Goal: Task Accomplishment & Management: Complete application form

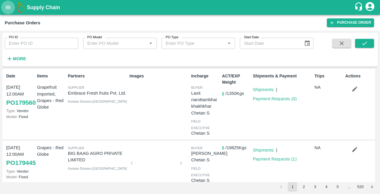
click at [9, 8] on icon "open drawer" at bounding box center [8, 7] width 7 height 7
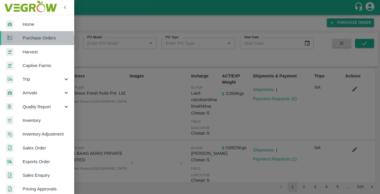
click at [26, 42] on link "Purchase Orders" at bounding box center [37, 38] width 74 height 14
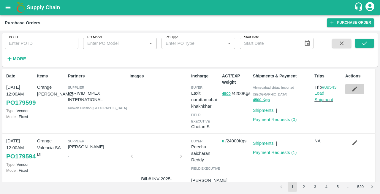
click at [352, 91] on icon "button" at bounding box center [354, 89] width 5 height 5
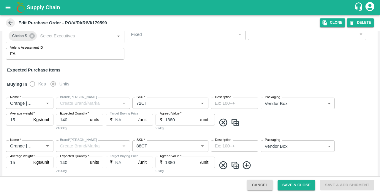
scroll to position [76, 0]
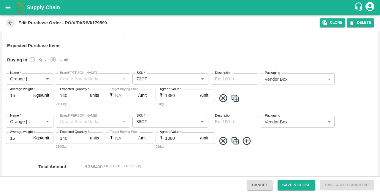
click at [64, 138] on input "140" at bounding box center [72, 137] width 32 height 11
type input "160"
click at [294, 185] on button "Save & Close" at bounding box center [296, 185] width 38 height 10
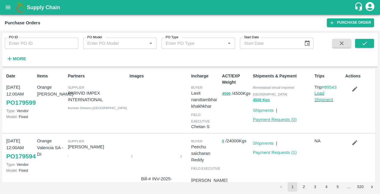
click at [265, 117] on link "Payment Requests ( 0 )" at bounding box center [275, 119] width 44 height 5
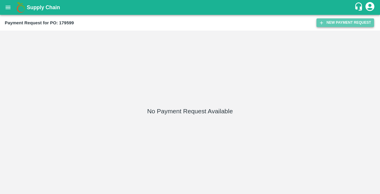
click at [338, 23] on button "New Payment Request" at bounding box center [345, 22] width 58 height 9
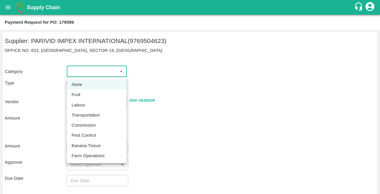
click at [96, 66] on body "Supply Chain Payment Request for PO: 179599 Supplier: PARIVID IMPEX INTERNATION…" at bounding box center [190, 97] width 380 height 194
click at [85, 96] on div "Fruit" at bounding box center [97, 94] width 50 height 7
type input "1"
type input "PARIVID IMPEX INTERNATIONAL - 9769504623(Supplier)"
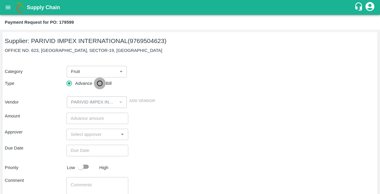
click at [99, 84] on input "Bill" at bounding box center [100, 83] width 12 height 12
radio input "true"
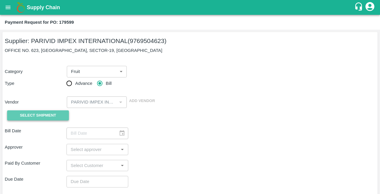
click at [31, 116] on span "Select Shipment" at bounding box center [38, 115] width 36 height 7
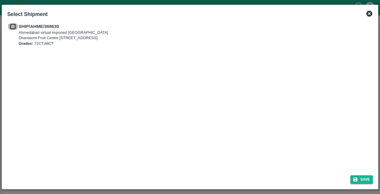
click at [11, 26] on input "checkbox" at bounding box center [12, 26] width 11 height 7
checkbox input "true"
click at [362, 182] on button "Save" at bounding box center [361, 179] width 23 height 9
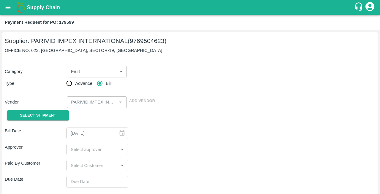
type input "06/10/2025"
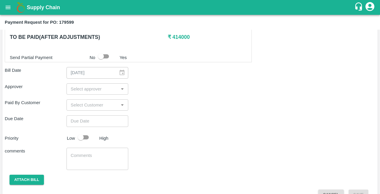
scroll to position [170, 0]
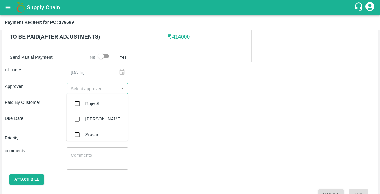
click at [91, 88] on input "input" at bounding box center [92, 89] width 48 height 8
type input "neet"
click at [84, 118] on div "[PERSON_NAME][DEMOGRAPHIC_DATA]" at bounding box center [96, 120] width 61 height 17
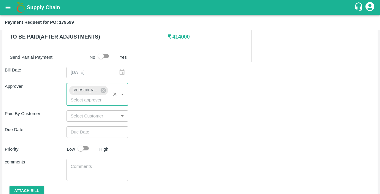
type input "DD/MM/YYYY hh:mm aa"
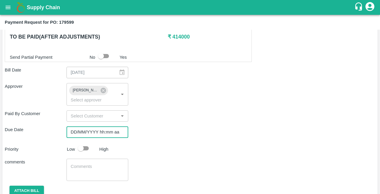
click at [88, 133] on input "DD/MM/YYYY hh:mm aa" at bounding box center [95, 131] width 58 height 11
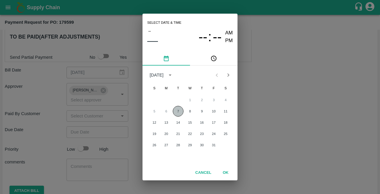
click at [177, 108] on button "7" at bounding box center [178, 111] width 11 height 11
type input "07/10/2025 12:00 AM"
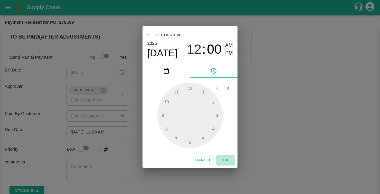
click at [224, 160] on button "OK" at bounding box center [225, 160] width 19 height 10
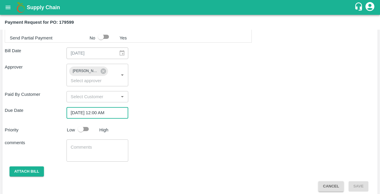
scroll to position [193, 0]
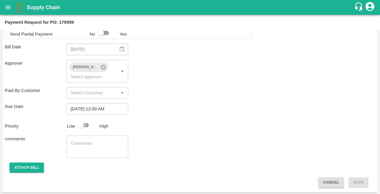
click at [85, 124] on input "checkbox" at bounding box center [81, 125] width 34 height 11
checkbox input "true"
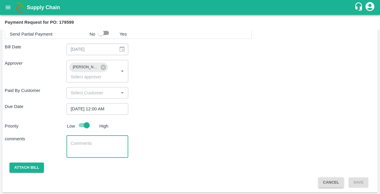
click at [84, 143] on textarea at bounding box center [97, 146] width 53 height 12
type textarea "orange payment"
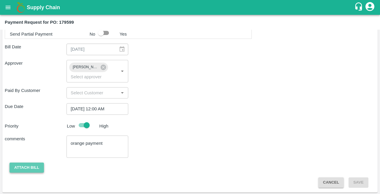
click at [28, 168] on button "Attach bill" at bounding box center [26, 168] width 34 height 10
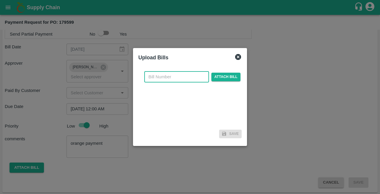
click at [167, 79] on input "text" at bounding box center [176, 76] width 65 height 11
checkbox input "false"
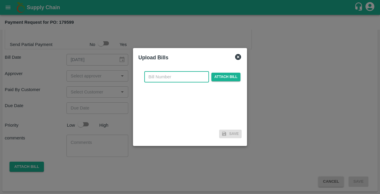
scroll to position [182, 0]
type input "OS 757"
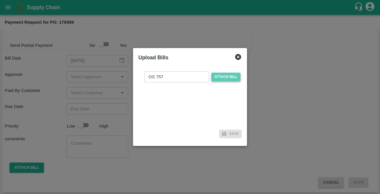
click at [223, 78] on span "Attach bill" at bounding box center [225, 77] width 29 height 9
click at [0, 0] on input "Attach bill" at bounding box center [0, 0] width 0 height 0
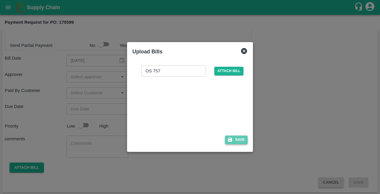
click at [237, 141] on button "Save" at bounding box center [236, 140] width 23 height 9
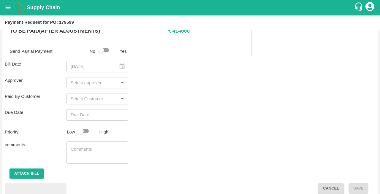
scroll to position [176, 0]
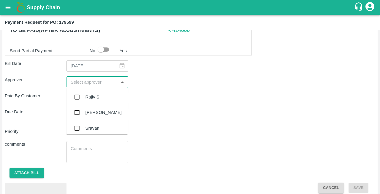
click at [83, 83] on input "input" at bounding box center [92, 82] width 48 height 8
type input "nee"
click at [87, 126] on div "[PERSON_NAME][DEMOGRAPHIC_DATA]" at bounding box center [109, 128] width 49 height 13
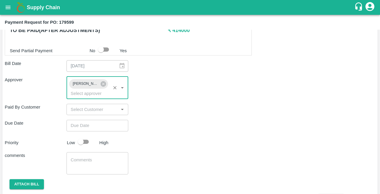
type input "DD/MM/YYYY hh:mm aa"
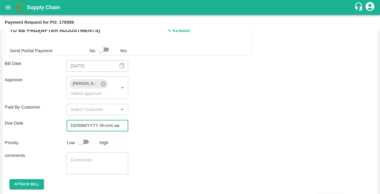
click at [90, 126] on input "DD/MM/YYYY hh:mm aa" at bounding box center [95, 125] width 58 height 11
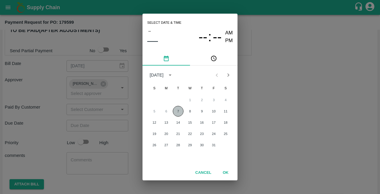
click at [178, 110] on button "7" at bounding box center [178, 111] width 11 height 11
type input "[DATE] 12:00 AM"
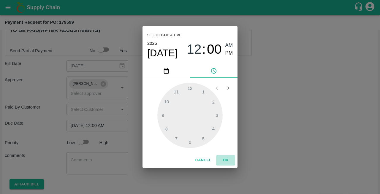
click at [225, 158] on button "OK" at bounding box center [225, 160] width 19 height 10
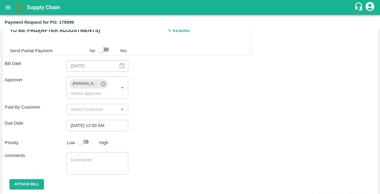
click at [88, 140] on input "checkbox" at bounding box center [81, 141] width 34 height 11
checkbox input "true"
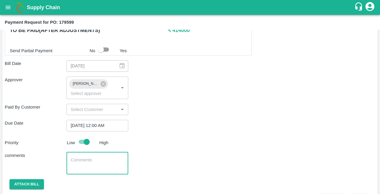
click at [72, 157] on textarea at bounding box center [97, 163] width 53 height 12
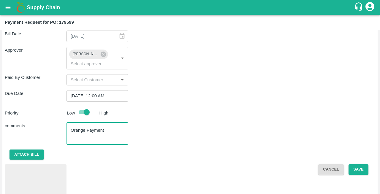
scroll to position [224, 0]
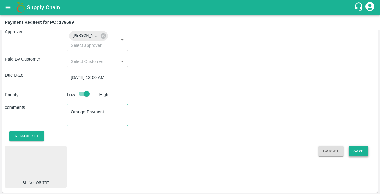
type textarea "Orange Payment"
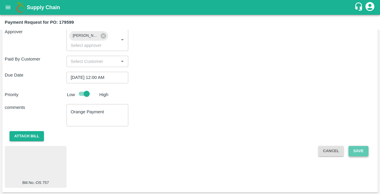
click at [355, 153] on button "Save" at bounding box center [358, 151] width 20 height 10
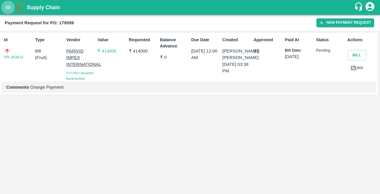
click at [8, 8] on icon "open drawer" at bounding box center [8, 7] width 7 height 7
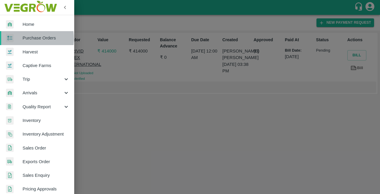
click at [22, 39] on div at bounding box center [14, 38] width 17 height 9
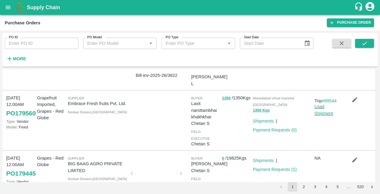
scroll to position [172, 0]
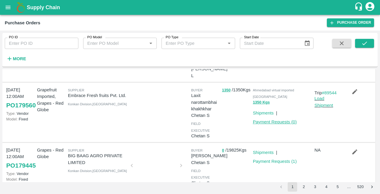
click at [269, 120] on link "Payment Requests ( 0 )" at bounding box center [275, 122] width 44 height 5
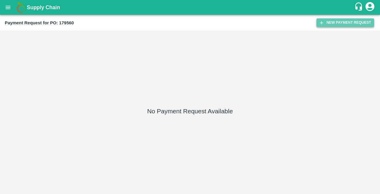
click at [341, 25] on button "New Payment Request" at bounding box center [345, 22] width 58 height 9
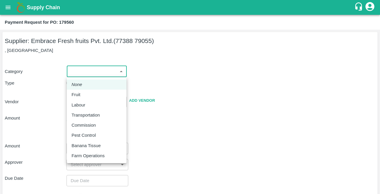
click at [94, 73] on body "Supply Chain Payment Request for PO: 179560 Supplier: Embrace Fresh fruits Pvt.…" at bounding box center [190, 97] width 380 height 194
click at [79, 95] on p "Fruit" at bounding box center [76, 94] width 9 height 7
type input "1"
type input "Embrace Fresh fruits Pvt. Ltd. - 77388 79055(Supplier)"
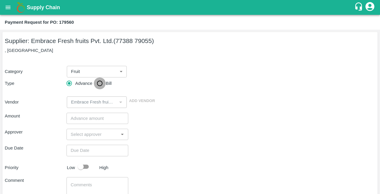
click at [100, 84] on input "Bill" at bounding box center [100, 83] width 12 height 12
radio input "true"
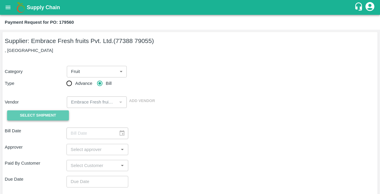
click at [49, 115] on span "Select Shipment" at bounding box center [38, 115] width 36 height 7
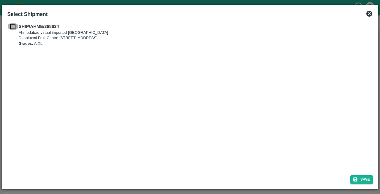
click at [12, 26] on input "checkbox" at bounding box center [12, 26] width 11 height 7
checkbox input "true"
click at [364, 179] on button "Save" at bounding box center [361, 179] width 23 height 9
type input "06/10/2025"
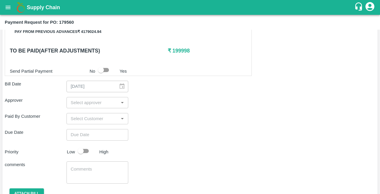
scroll to position [182, 0]
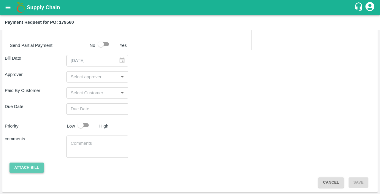
click at [27, 166] on button "Attach bill" at bounding box center [26, 168] width 34 height 10
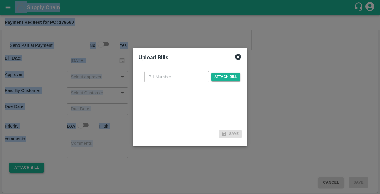
click at [27, 166] on div at bounding box center [190, 97] width 380 height 194
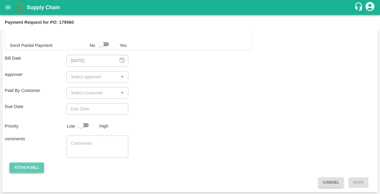
click at [27, 166] on button "Attach bill" at bounding box center [26, 168] width 34 height 10
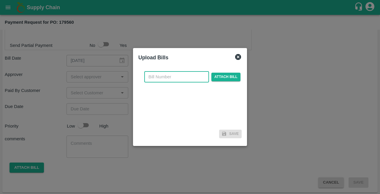
click at [171, 76] on input "text" at bounding box center [176, 76] width 65 height 11
type input "649A/25-26"
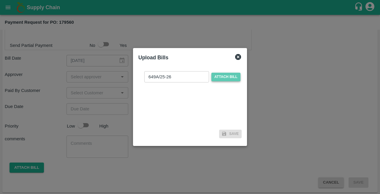
click at [221, 78] on span "Attach bill" at bounding box center [225, 77] width 29 height 9
click at [0, 0] on input "Attach bill" at bounding box center [0, 0] width 0 height 0
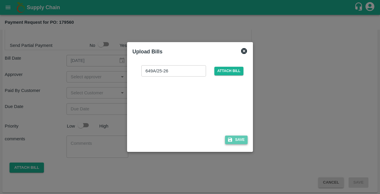
click at [239, 143] on button "Save" at bounding box center [236, 140] width 23 height 9
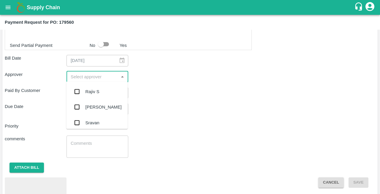
click at [81, 77] on input "input" at bounding box center [92, 77] width 48 height 8
type input "nee"
click at [87, 124] on div "[PERSON_NAME][DEMOGRAPHIC_DATA]" at bounding box center [109, 123] width 49 height 13
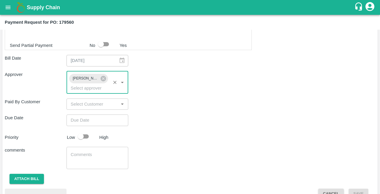
type input "DD/MM/YYYY hh:mm aa"
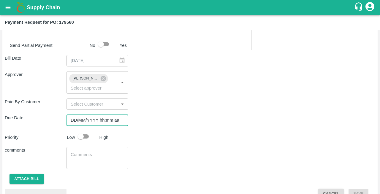
click at [91, 120] on input "DD/MM/YYYY hh:mm aa" at bounding box center [95, 120] width 58 height 11
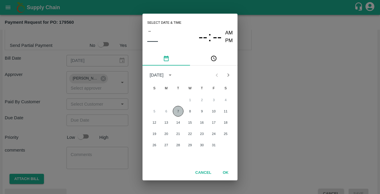
click at [177, 110] on button "7" at bounding box center [178, 111] width 11 height 11
type input "07/10/2025 12:00 AM"
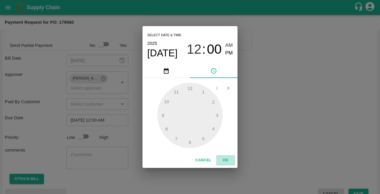
click at [227, 159] on button "OK" at bounding box center [225, 160] width 19 height 10
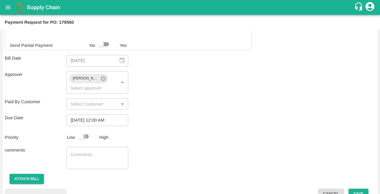
click at [85, 137] on input "checkbox" at bounding box center [81, 136] width 34 height 11
checkbox input "true"
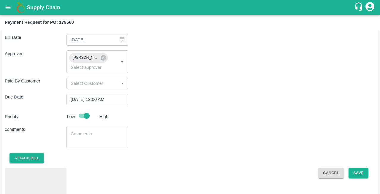
scroll to position [203, 0]
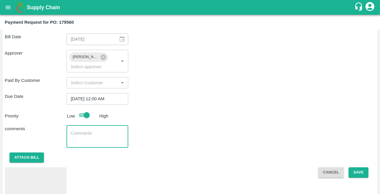
click at [80, 136] on textarea at bounding box center [97, 136] width 53 height 12
type textarea "Grapfruit & Grapes"
click at [359, 172] on button "Save" at bounding box center [358, 172] width 20 height 10
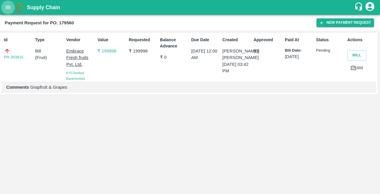
click at [8, 4] on icon "open drawer" at bounding box center [8, 7] width 7 height 7
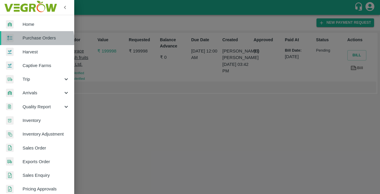
click at [35, 41] on span "Purchase Orders" at bounding box center [46, 38] width 47 height 7
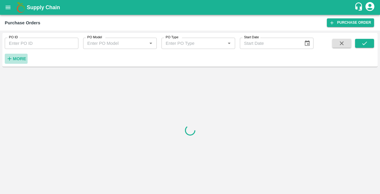
click at [20, 59] on strong "More" at bounding box center [19, 58] width 13 height 5
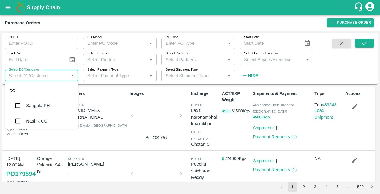
click at [35, 76] on input "Select DC/Customer" at bounding box center [37, 76] width 60 height 8
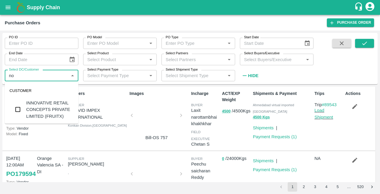
type input "n"
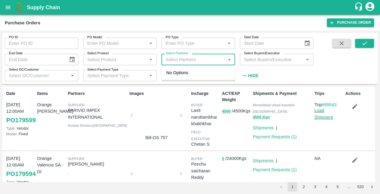
click at [197, 58] on input "Select Partners" at bounding box center [193, 59] width 60 height 8
type input "nova"
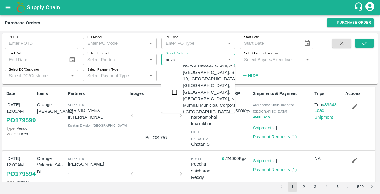
scroll to position [44, 0]
click at [191, 80] on div "NOVAFRESCO-G-365, A.P.M.C. [GEOGRAPHIC_DATA], SECTOR 19, [GEOGRAPHIC_DATA], [GE…" at bounding box center [219, 92] width 72 height 60
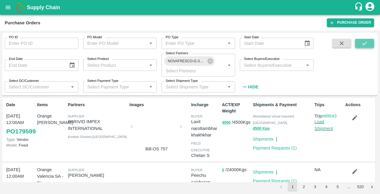
click at [365, 42] on icon "submit" at bounding box center [364, 43] width 7 height 7
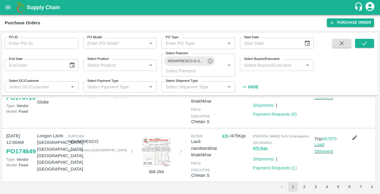
scroll to position [88, 0]
click at [155, 146] on div at bounding box center [156, 152] width 45 height 30
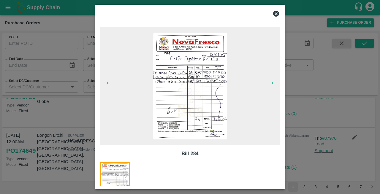
click at [277, 15] on icon at bounding box center [276, 14] width 6 height 6
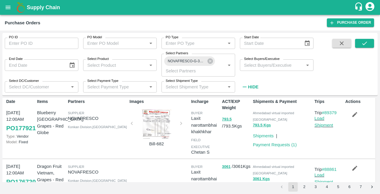
scroll to position [0, 0]
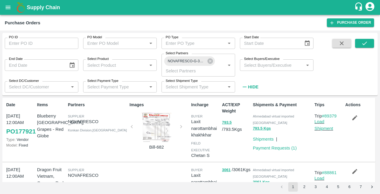
click at [153, 130] on div at bounding box center [156, 128] width 45 height 30
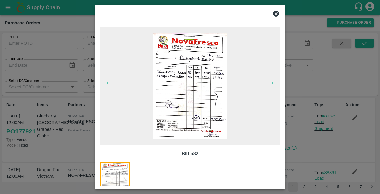
click at [275, 15] on icon at bounding box center [275, 13] width 7 height 7
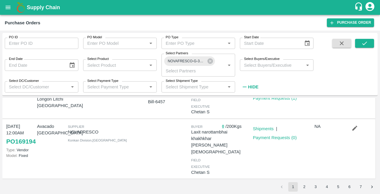
scroll to position [486, 0]
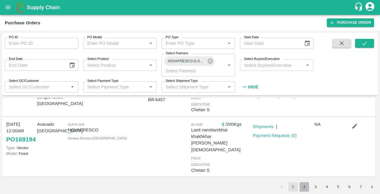
click at [304, 185] on button "2" at bounding box center [303, 186] width 9 height 9
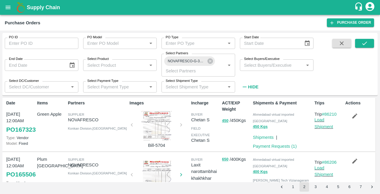
scroll to position [0, 0]
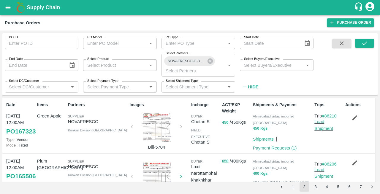
click at [151, 123] on div at bounding box center [156, 128] width 45 height 30
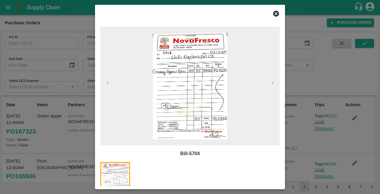
click at [277, 13] on icon at bounding box center [275, 13] width 7 height 7
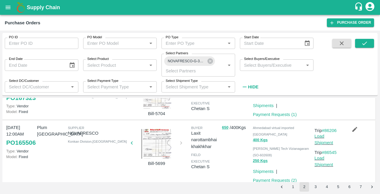
scroll to position [37, 0]
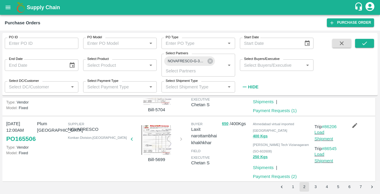
click at [151, 149] on div at bounding box center [156, 140] width 45 height 30
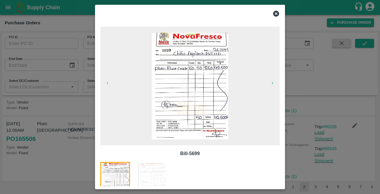
click at [277, 12] on icon at bounding box center [275, 13] width 7 height 7
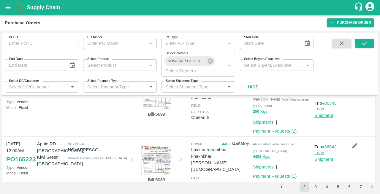
scroll to position [83, 0]
click at [265, 132] on link "Payment Requests ( 2 )" at bounding box center [275, 130] width 44 height 5
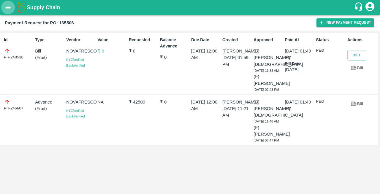
click at [6, 8] on icon "open drawer" at bounding box center [8, 7] width 7 height 7
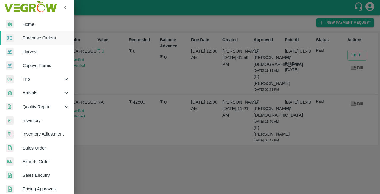
click at [31, 38] on span "Purchase Orders" at bounding box center [46, 38] width 47 height 7
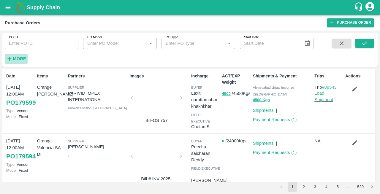
click at [17, 57] on strong "More" at bounding box center [19, 58] width 13 height 5
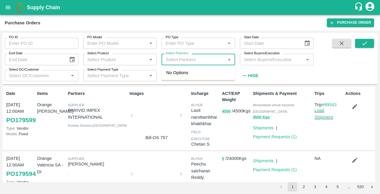
click at [181, 59] on input "Select Partners" at bounding box center [193, 59] width 60 height 8
type input "nova"
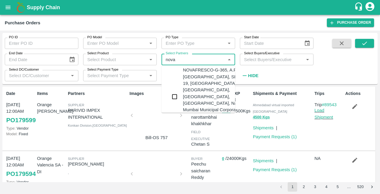
scroll to position [40, 0]
click at [189, 96] on div "NOVAFRESCO-G-365, A.P.M.C. FRUIT MARKET, SECTOR 19, TURBHE, VASHI, NAVI MUMBAI.…" at bounding box center [219, 96] width 72 height 60
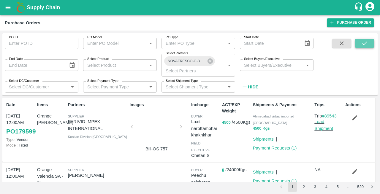
click at [365, 44] on icon "submit" at bounding box center [364, 43] width 7 height 7
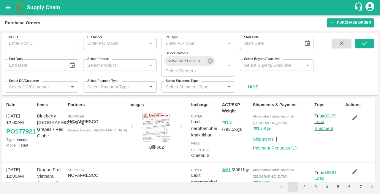
click at [157, 129] on div at bounding box center [156, 128] width 45 height 30
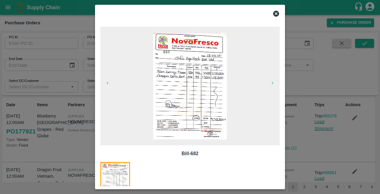
click at [276, 14] on icon at bounding box center [275, 13] width 7 height 7
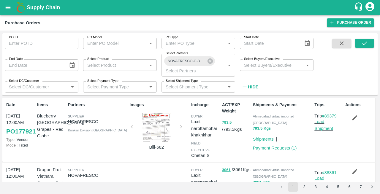
click at [272, 146] on link "Payment Requests ( 1 )" at bounding box center [275, 148] width 44 height 5
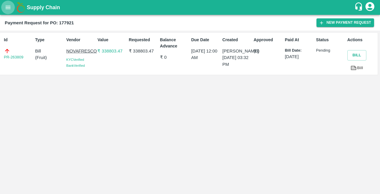
click at [7, 6] on icon "open drawer" at bounding box center [8, 7] width 7 height 7
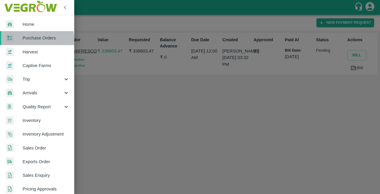
click at [24, 39] on span "Purchase Orders" at bounding box center [46, 38] width 47 height 7
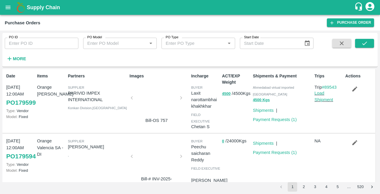
click at [18, 58] on strong "More" at bounding box center [19, 58] width 13 height 5
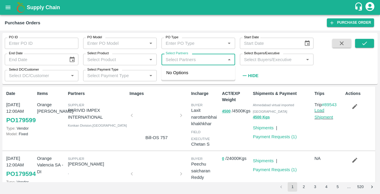
click at [178, 59] on input "Select Partners" at bounding box center [193, 59] width 60 height 8
type input "nova"
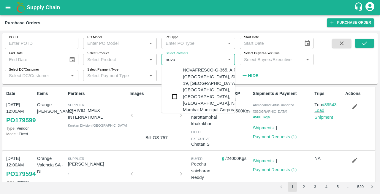
scroll to position [46, 0]
click at [190, 98] on div "NOVAFRESCO-G-365, A.P.M.C. [GEOGRAPHIC_DATA], SECTOR 19, [GEOGRAPHIC_DATA], [GE…" at bounding box center [219, 90] width 72 height 60
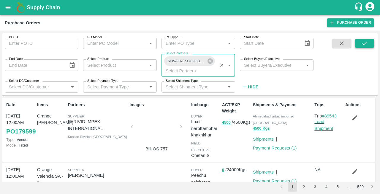
click at [362, 43] on icon "submit" at bounding box center [364, 43] width 7 height 7
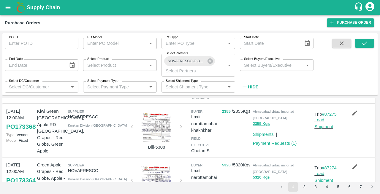
scroll to position [222, 0]
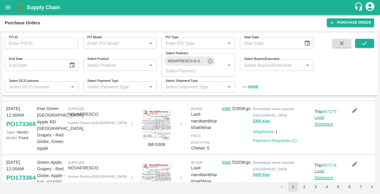
click at [151, 121] on div at bounding box center [156, 125] width 45 height 30
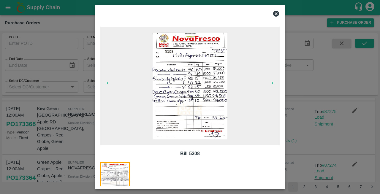
click at [277, 14] on icon at bounding box center [276, 14] width 6 height 6
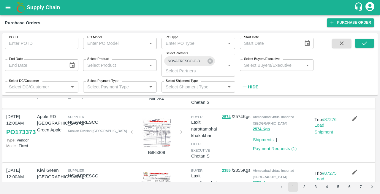
scroll to position [155, 0]
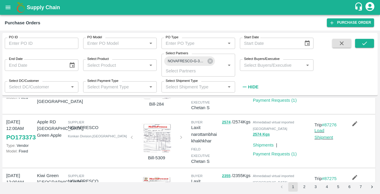
click at [154, 140] on div at bounding box center [156, 138] width 45 height 30
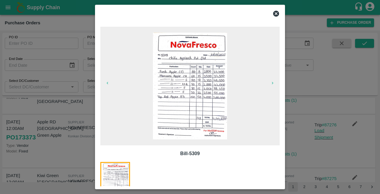
click at [275, 12] on icon at bounding box center [276, 14] width 6 height 6
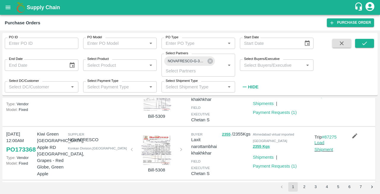
scroll to position [209, 0]
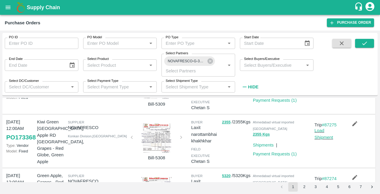
click at [156, 137] on div at bounding box center [156, 138] width 45 height 30
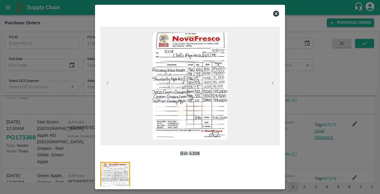
click at [276, 14] on icon at bounding box center [275, 13] width 7 height 7
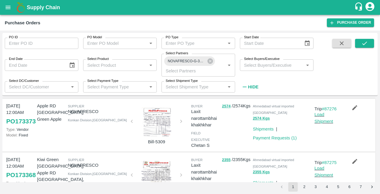
scroll to position [161, 0]
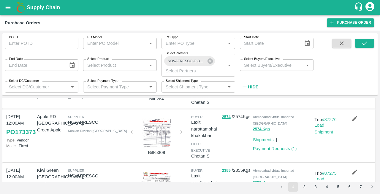
click at [154, 132] on div at bounding box center [156, 133] width 45 height 30
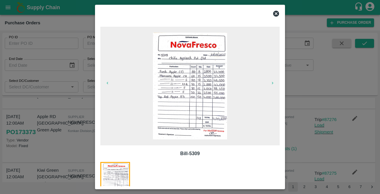
click at [276, 11] on icon at bounding box center [276, 14] width 6 height 6
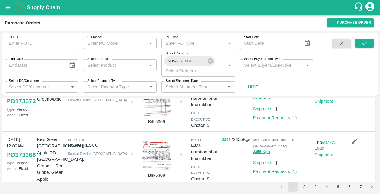
scroll to position [198, 0]
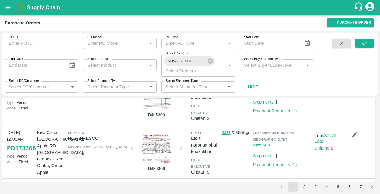
click at [158, 147] on div at bounding box center [156, 149] width 45 height 30
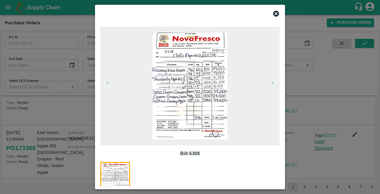
click at [278, 13] on icon at bounding box center [276, 14] width 6 height 6
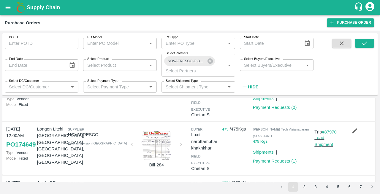
scroll to position [0, 0]
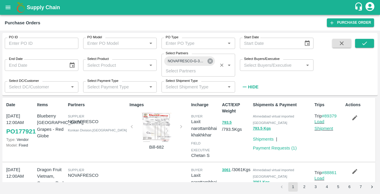
click at [211, 62] on icon at bounding box center [210, 61] width 7 height 7
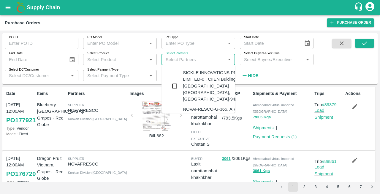
click at [179, 61] on input "Select Partners" at bounding box center [193, 59] width 60 height 8
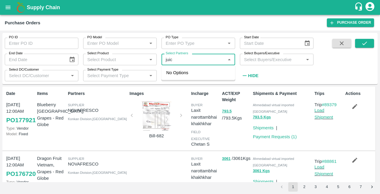
type input "juicy"
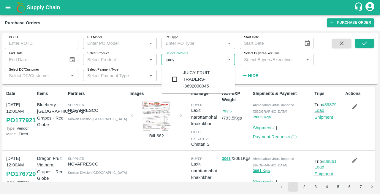
click at [188, 76] on div "JUICY FRUIT TRADERS-, -8692000045" at bounding box center [206, 79] width 47 height 20
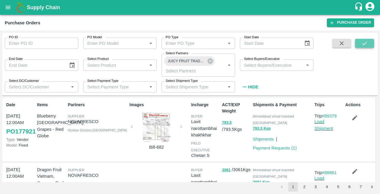
click at [365, 42] on icon "submit" at bounding box center [364, 43] width 7 height 7
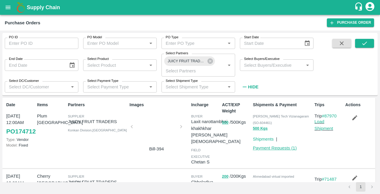
click at [265, 148] on link "Payment Requests ( 1 )" at bounding box center [275, 148] width 44 height 5
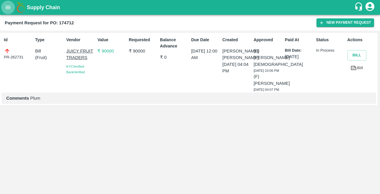
click at [7, 7] on icon "open drawer" at bounding box center [8, 7] width 5 height 3
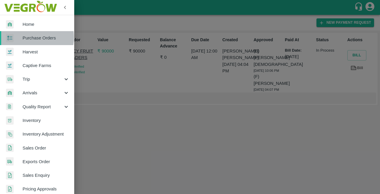
click at [29, 37] on span "Purchase Orders" at bounding box center [46, 38] width 47 height 7
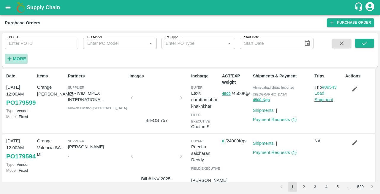
click at [21, 58] on strong "More" at bounding box center [19, 58] width 13 height 5
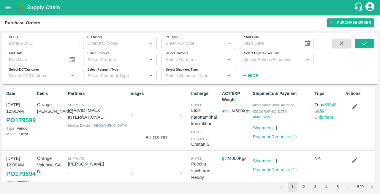
click at [174, 58] on input "Select Partners" at bounding box center [193, 59] width 60 height 8
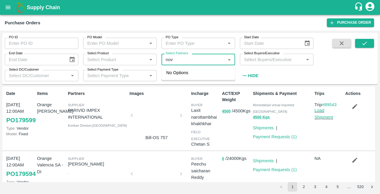
type input "nova"
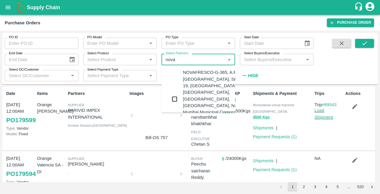
scroll to position [37, 0]
click at [193, 103] on div "NOVAFRESCO-G-365, A.P.M.C. [GEOGRAPHIC_DATA], SECTOR 19, [GEOGRAPHIC_DATA], [GE…" at bounding box center [219, 99] width 72 height 60
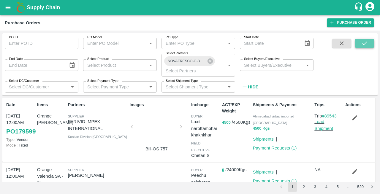
click at [363, 44] on icon "submit" at bounding box center [364, 43] width 7 height 7
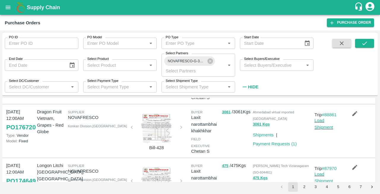
scroll to position [58, 0]
click at [152, 130] on div at bounding box center [156, 128] width 45 height 30
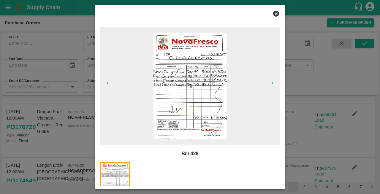
click at [276, 15] on icon at bounding box center [276, 14] width 6 height 6
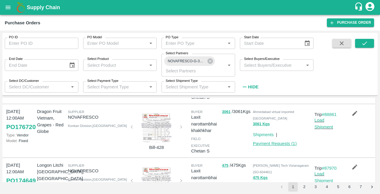
click at [269, 141] on link "Payment Requests ( 1 )" at bounding box center [275, 143] width 44 height 5
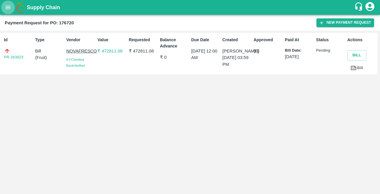
click at [7, 10] on icon "open drawer" at bounding box center [8, 7] width 7 height 7
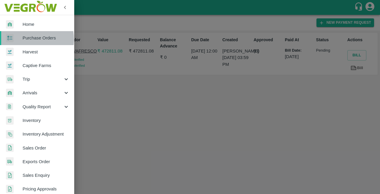
click at [25, 39] on span "Purchase Orders" at bounding box center [46, 38] width 47 height 7
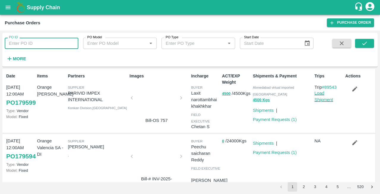
click at [26, 46] on input "PO ID" at bounding box center [42, 43] width 74 height 11
type input "175302"
click at [364, 41] on icon "submit" at bounding box center [364, 43] width 7 height 7
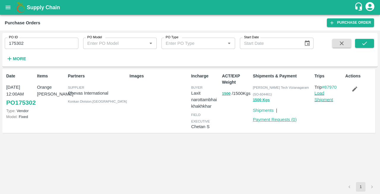
click at [261, 120] on link "Payment Requests ( 0 )" at bounding box center [275, 119] width 44 height 5
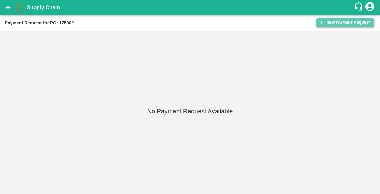
click at [337, 21] on button "New Payment Request" at bounding box center [345, 22] width 58 height 9
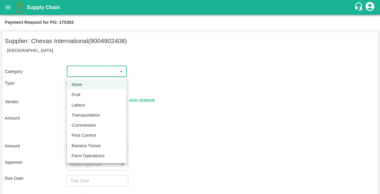
click at [92, 74] on body "Supply Chain Payment Request for PO: 175302 Supplier: Chevas International (900…" at bounding box center [190, 97] width 380 height 194
click at [85, 96] on div "Fruit" at bounding box center [97, 94] width 50 height 7
type input "1"
type input "Chevas International - 9004902408(Supplier)"
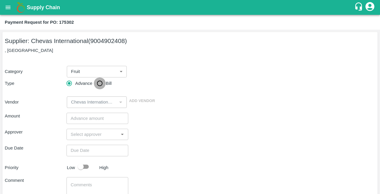
click at [99, 83] on input "Bill" at bounding box center [100, 83] width 12 height 12
radio input "true"
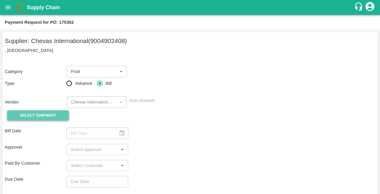
click at [43, 115] on span "Select Shipment" at bounding box center [38, 115] width 36 height 7
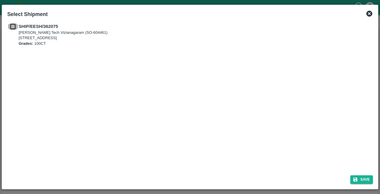
click at [12, 26] on input "checkbox" at bounding box center [12, 26] width 11 height 7
checkbox input "true"
click at [366, 178] on button "Save" at bounding box center [361, 179] width 23 height 9
type input "10/09/2025"
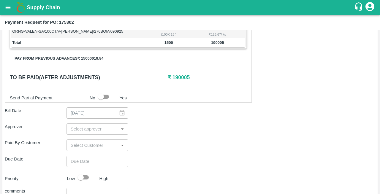
scroll to position [169, 0]
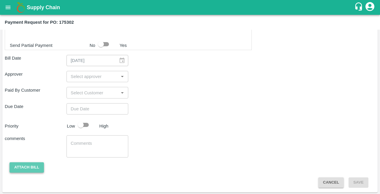
click at [21, 165] on button "Attach bill" at bounding box center [26, 167] width 34 height 10
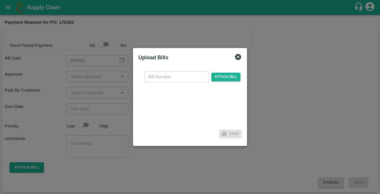
click at [167, 77] on input "text" at bounding box center [176, 76] width 65 height 11
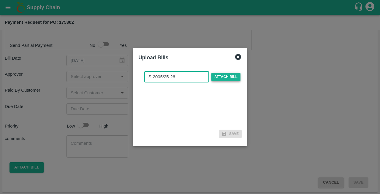
type input "S-2005/25-26"
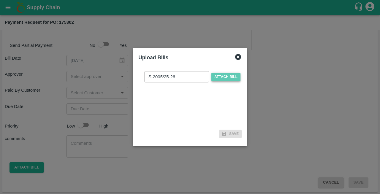
click at [226, 77] on span "Attach bill" at bounding box center [225, 77] width 29 height 9
click at [0, 0] on input "Attach bill" at bounding box center [0, 0] width 0 height 0
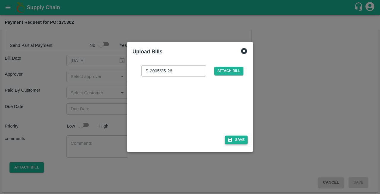
click at [236, 141] on button "Save" at bounding box center [236, 140] width 23 height 9
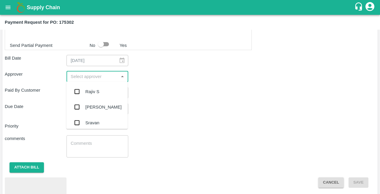
click at [92, 75] on input "input" at bounding box center [92, 77] width 48 height 8
type input "nee"
click at [91, 120] on div "[PERSON_NAME][DEMOGRAPHIC_DATA]" at bounding box center [109, 123] width 49 height 13
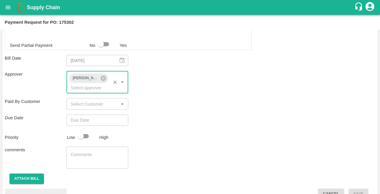
type input "DD/MM/YYYY hh:mm aa"
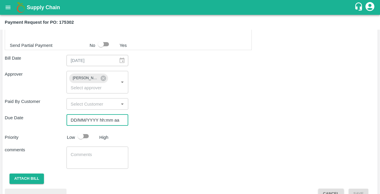
click at [89, 120] on input "DD/MM/YYYY hh:mm aa" at bounding box center [95, 120] width 58 height 11
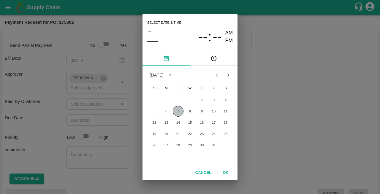
click at [178, 112] on button "7" at bounding box center [178, 111] width 11 height 11
type input "07/10/2025 12:00 AM"
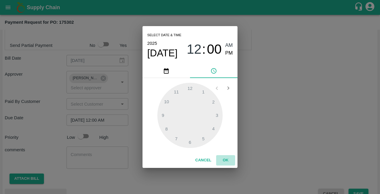
click at [226, 160] on button "OK" at bounding box center [225, 160] width 19 height 10
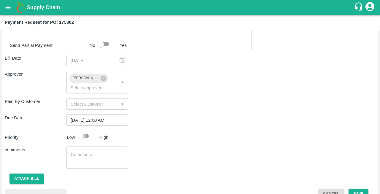
click at [85, 133] on input "checkbox" at bounding box center [81, 136] width 34 height 11
checkbox input "true"
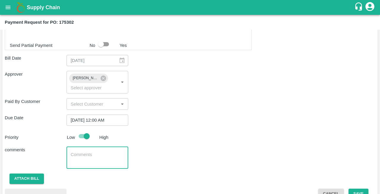
click at [85, 154] on textarea at bounding box center [97, 158] width 53 height 12
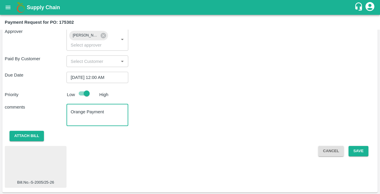
scroll to position [211, 0]
type textarea "Orange Payment"
click at [358, 153] on button "Save" at bounding box center [358, 151] width 20 height 10
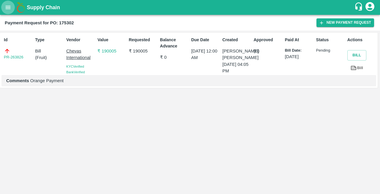
click at [7, 7] on icon "open drawer" at bounding box center [8, 7] width 5 height 3
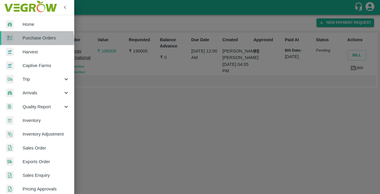
click at [30, 40] on span "Purchase Orders" at bounding box center [46, 38] width 47 height 7
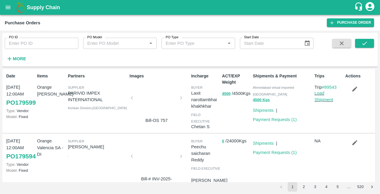
click at [17, 57] on strong "More" at bounding box center [19, 58] width 13 height 5
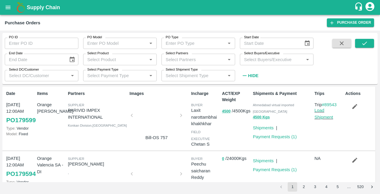
click at [179, 56] on label "Select Partners" at bounding box center [177, 53] width 23 height 5
click at [179, 56] on input "Select Partners" at bounding box center [193, 59] width 60 height 8
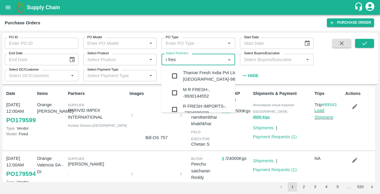
type input "r fresh"
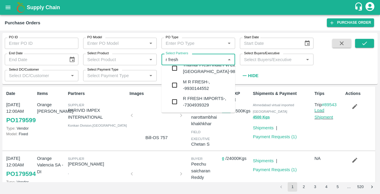
scroll to position [12, 0]
click at [195, 102] on div "R FRESH IMPORTS-, -7304939329" at bounding box center [206, 101] width 47 height 13
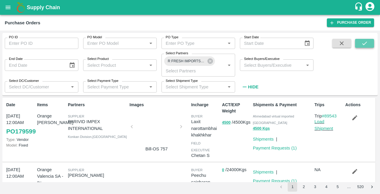
click at [369, 44] on button "submit" at bounding box center [364, 43] width 19 height 9
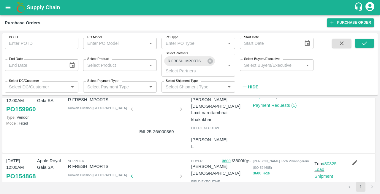
scroll to position [502, 0]
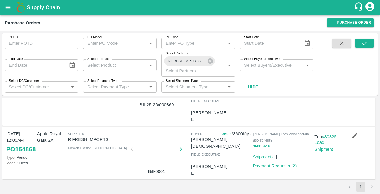
click at [370, 185] on li "pagination navigation" at bounding box center [371, 186] width 11 height 9
click at [348, 186] on li "pagination navigation" at bounding box center [349, 186] width 11 height 9
click at [372, 186] on li "pagination navigation" at bounding box center [371, 186] width 11 height 9
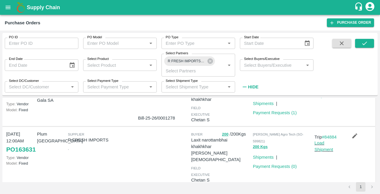
scroll to position [149, 0]
click at [353, 135] on icon "button" at bounding box center [354, 136] width 5 height 5
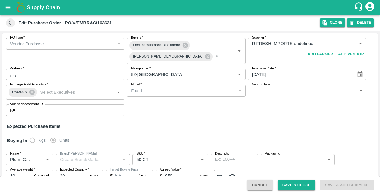
scroll to position [52, 0]
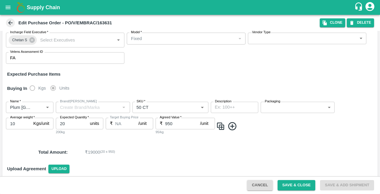
click at [11, 21] on icon at bounding box center [10, 23] width 7 height 7
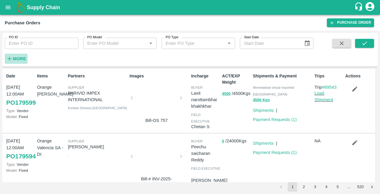
click at [22, 58] on strong "More" at bounding box center [19, 58] width 13 height 5
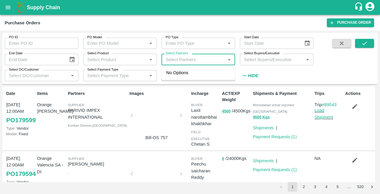
click at [187, 58] on input "Select Partners" at bounding box center [193, 59] width 60 height 8
type input "r fresh"
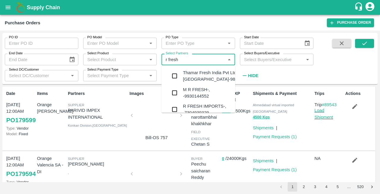
scroll to position [14, 0]
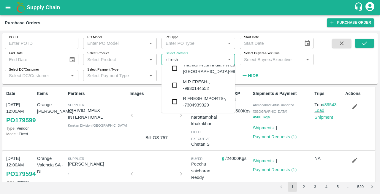
click at [191, 104] on div "R FRESH IMPORTS-, -7304939329" at bounding box center [206, 101] width 47 height 13
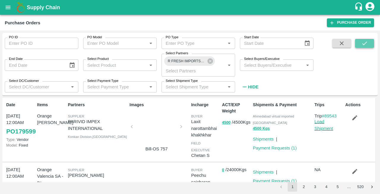
click at [364, 45] on icon "submit" at bounding box center [364, 43] width 7 height 7
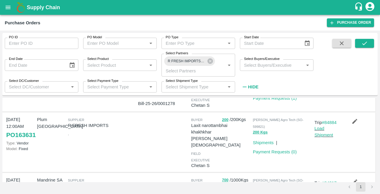
scroll to position [165, 0]
click at [271, 149] on link "Payment Requests ( 0 )" at bounding box center [275, 151] width 44 height 5
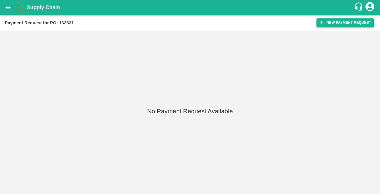
click at [334, 23] on button "New Payment Request" at bounding box center [345, 22] width 58 height 9
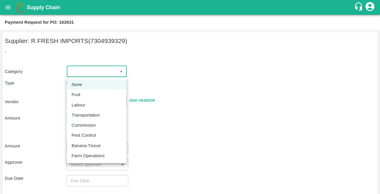
click at [77, 69] on body "Supply Chain Payment Request for PO: 163631 Supplier: R FRESH IMPORTS (73049393…" at bounding box center [190, 97] width 380 height 194
click at [81, 95] on div "Fruit" at bounding box center [78, 94] width 12 height 7
type input "1"
type input "R FRESH IMPORTS - 7304939329(Supplier)"
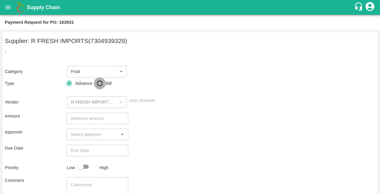
click at [101, 83] on input "Bill" at bounding box center [100, 83] width 12 height 12
radio input "true"
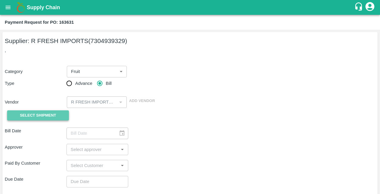
click at [54, 113] on span "Select Shipment" at bounding box center [38, 115] width 36 height 7
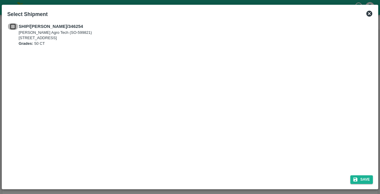
click at [12, 25] on input "checkbox" at bounding box center [12, 26] width 11 height 7
checkbox input "true"
click at [363, 178] on button "Save" at bounding box center [361, 179] width 23 height 9
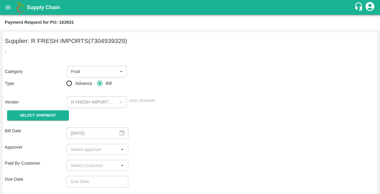
type input "17/07/2025"
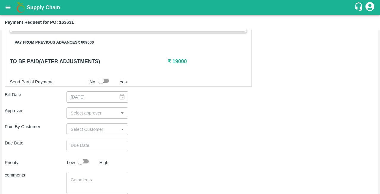
scroll to position [169, 0]
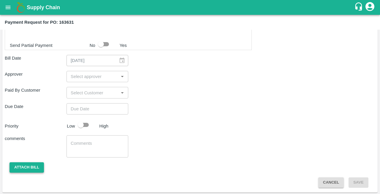
click at [29, 168] on button "Attach bill" at bounding box center [26, 167] width 34 height 10
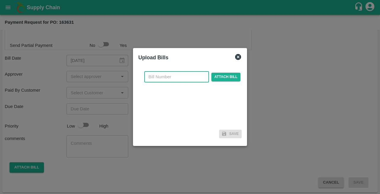
click at [165, 77] on input "text" at bounding box center [176, 76] width 65 height 11
click at [192, 78] on input "25-26/000713" at bounding box center [176, 76] width 65 height 11
type input "25-26/000713"
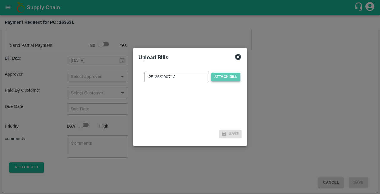
click at [220, 78] on span "Attach bill" at bounding box center [225, 77] width 29 height 9
click at [0, 0] on input "Attach bill" at bounding box center [0, 0] width 0 height 0
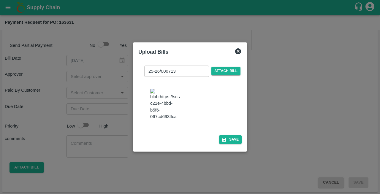
click at [163, 109] on img at bounding box center [165, 104] width 30 height 31
click at [231, 144] on button "Save" at bounding box center [230, 139] width 23 height 9
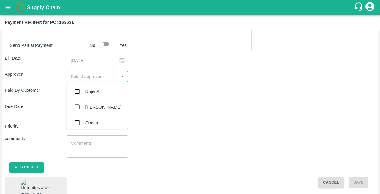
click at [89, 75] on input "input" at bounding box center [92, 77] width 48 height 8
type input "nee"
click at [94, 123] on div "[PERSON_NAME][DEMOGRAPHIC_DATA]" at bounding box center [109, 123] width 49 height 13
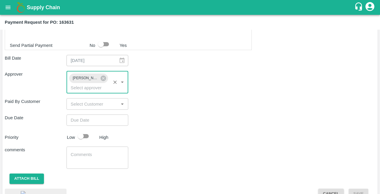
type input "DD/MM/YYYY hh:mm aa"
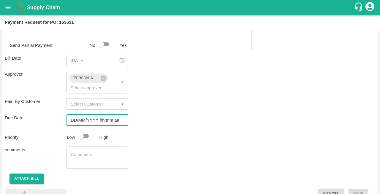
click at [83, 122] on input "DD/MM/YYYY hh:mm aa" at bounding box center [95, 120] width 58 height 11
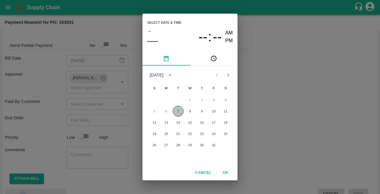
click at [180, 110] on button "7" at bounding box center [178, 111] width 11 height 11
type input "07/10/2025 12:00 AM"
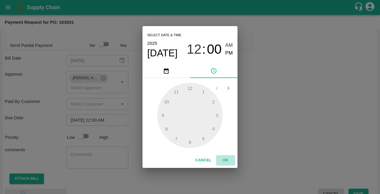
click at [227, 160] on button "OK" at bounding box center [225, 160] width 19 height 10
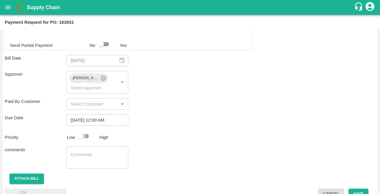
click at [85, 136] on input "checkbox" at bounding box center [81, 136] width 34 height 11
checkbox input "true"
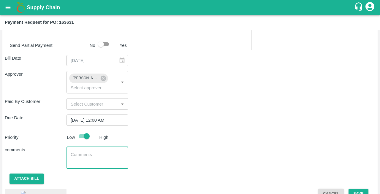
click at [79, 155] on textarea at bounding box center [97, 158] width 53 height 12
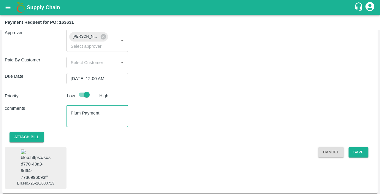
scroll to position [210, 0]
type textarea "Plum Payment"
click at [356, 150] on button "Save" at bounding box center [358, 152] width 20 height 10
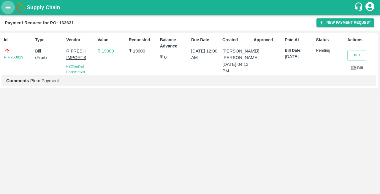
click at [7, 10] on icon "open drawer" at bounding box center [8, 7] width 7 height 7
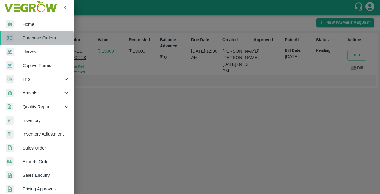
click at [20, 39] on div at bounding box center [14, 38] width 17 height 9
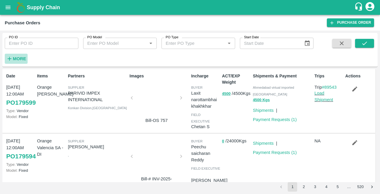
click at [18, 57] on strong "More" at bounding box center [19, 58] width 13 height 5
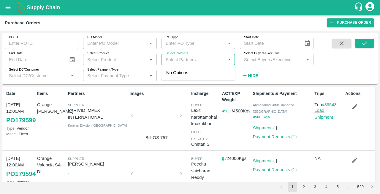
click at [176, 61] on input "Select Partners" at bounding box center [193, 59] width 60 height 8
type input "r fres"
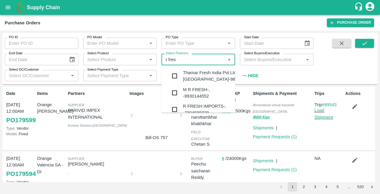
scroll to position [14, 0]
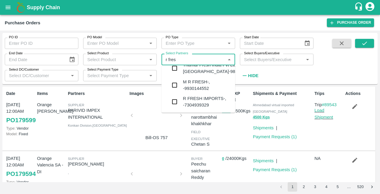
click at [191, 103] on div "R FRESH IMPORTS-, -7304939329" at bounding box center [206, 101] width 47 height 13
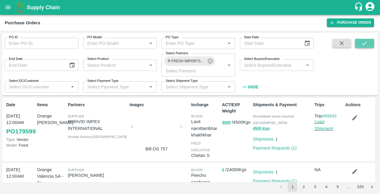
click at [364, 44] on icon "submit" at bounding box center [364, 44] width 5 height 4
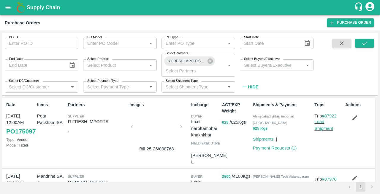
click at [157, 127] on div at bounding box center [156, 128] width 45 height 31
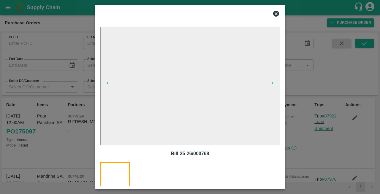
click at [274, 12] on icon at bounding box center [276, 14] width 6 height 6
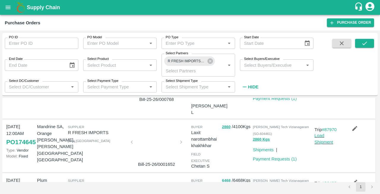
scroll to position [50, 0]
click at [156, 134] on div at bounding box center [156, 143] width 45 height 31
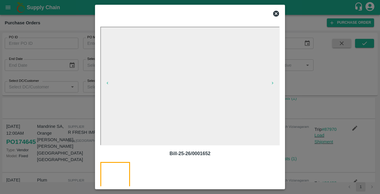
click at [277, 12] on icon at bounding box center [275, 13] width 7 height 7
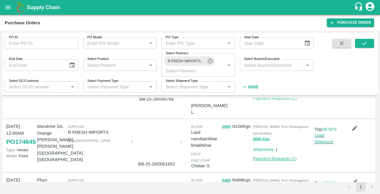
click at [264, 160] on link "Payment Requests ( 1 )" at bounding box center [275, 158] width 44 height 5
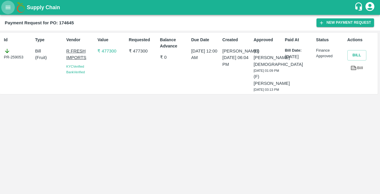
click at [9, 7] on icon "open drawer" at bounding box center [8, 7] width 5 height 3
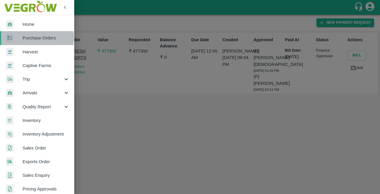
click at [27, 37] on span "Purchase Orders" at bounding box center [46, 38] width 47 height 7
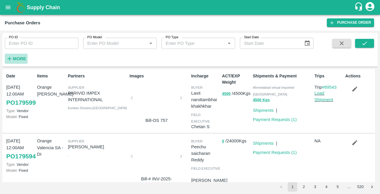
click at [15, 57] on strong "More" at bounding box center [19, 58] width 13 height 5
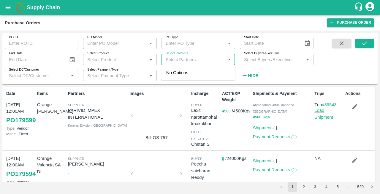
click at [177, 61] on input "Select Partners" at bounding box center [193, 59] width 60 height 8
type input "r fres"
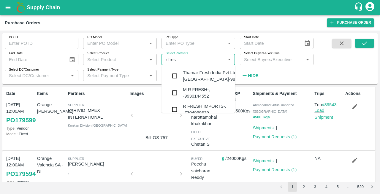
scroll to position [14, 0]
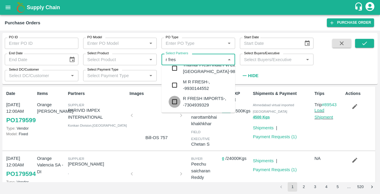
click at [175, 101] on input "checkbox" at bounding box center [175, 102] width 12 height 12
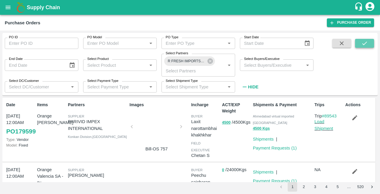
click at [366, 41] on icon "submit" at bounding box center [364, 43] width 7 height 7
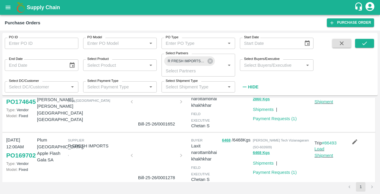
scroll to position [98, 0]
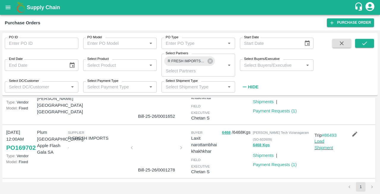
click at [149, 136] on div at bounding box center [156, 149] width 45 height 31
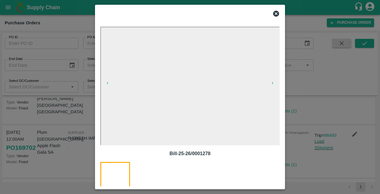
click at [274, 12] on icon at bounding box center [276, 14] width 6 height 6
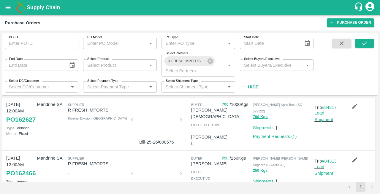
scroll to position [240, 0]
click at [153, 130] on div at bounding box center [156, 121] width 45 height 31
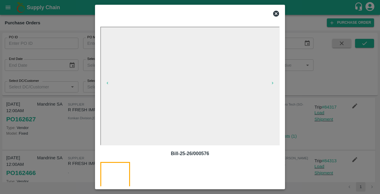
click at [277, 14] on icon at bounding box center [275, 13] width 7 height 7
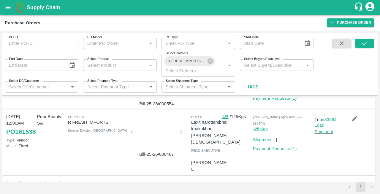
scroll to position [332, 0]
click at [154, 133] on div at bounding box center [156, 133] width 45 height 31
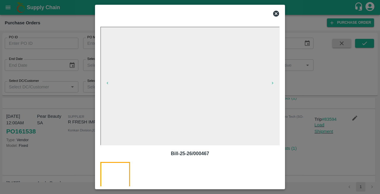
click at [275, 15] on icon at bounding box center [276, 14] width 6 height 6
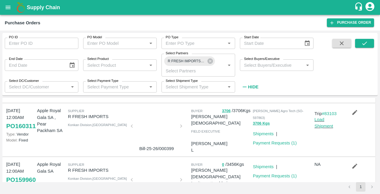
scroll to position [405, 0]
click at [153, 120] on div at bounding box center [156, 127] width 45 height 31
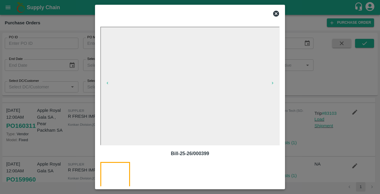
click at [278, 14] on icon at bounding box center [276, 14] width 6 height 6
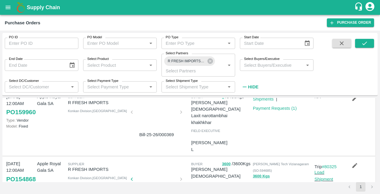
scroll to position [473, 0]
click at [150, 112] on div at bounding box center [156, 113] width 45 height 31
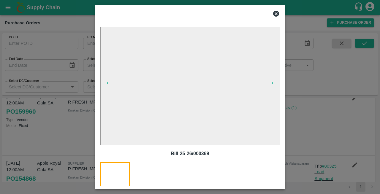
click at [274, 14] on icon at bounding box center [276, 14] width 6 height 6
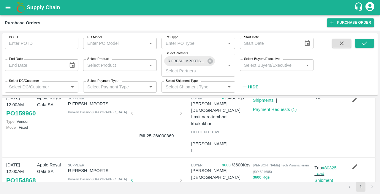
scroll to position [502, 0]
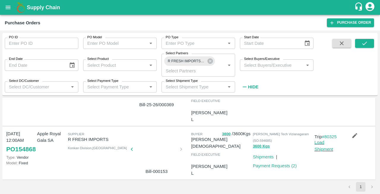
click at [149, 148] on div at bounding box center [156, 150] width 45 height 31
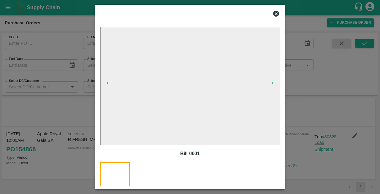
click at [274, 17] on icon at bounding box center [275, 13] width 7 height 7
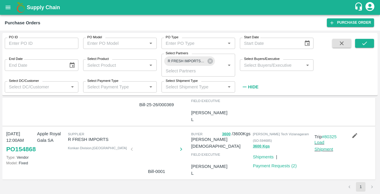
click at [44, 116] on div "Apple Royal Gala SA" at bounding box center [50, 92] width 31 height 63
click at [276, 166] on link "Payment Requests ( 2 )" at bounding box center [275, 165] width 44 height 5
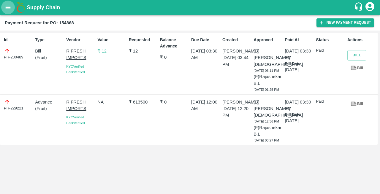
click at [7, 7] on icon "open drawer" at bounding box center [8, 7] width 5 height 3
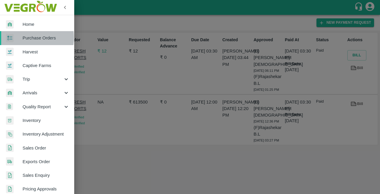
click at [22, 37] on div at bounding box center [14, 38] width 17 height 9
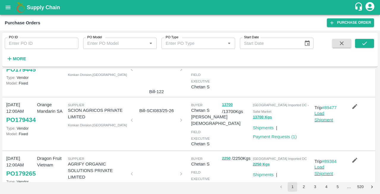
scroll to position [268, 0]
click at [270, 134] on link "Payment Requests ( 1 )" at bounding box center [275, 136] width 44 height 5
